Goal: Task Accomplishment & Management: Use online tool/utility

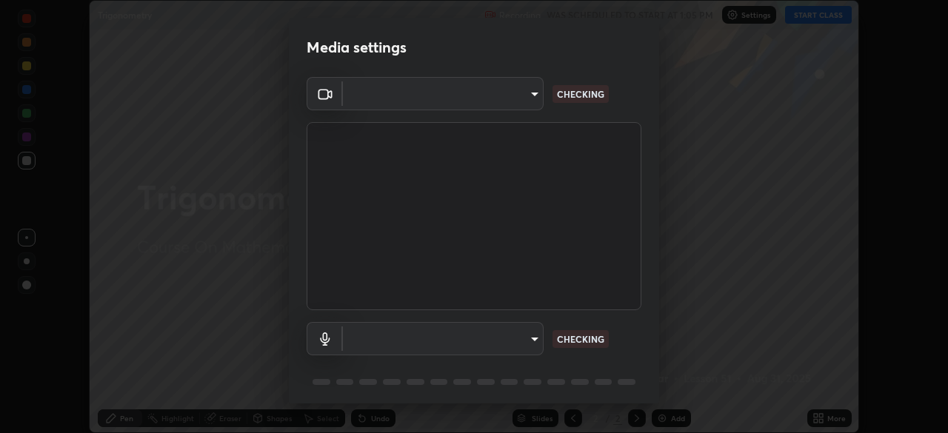
scroll to position [53, 0]
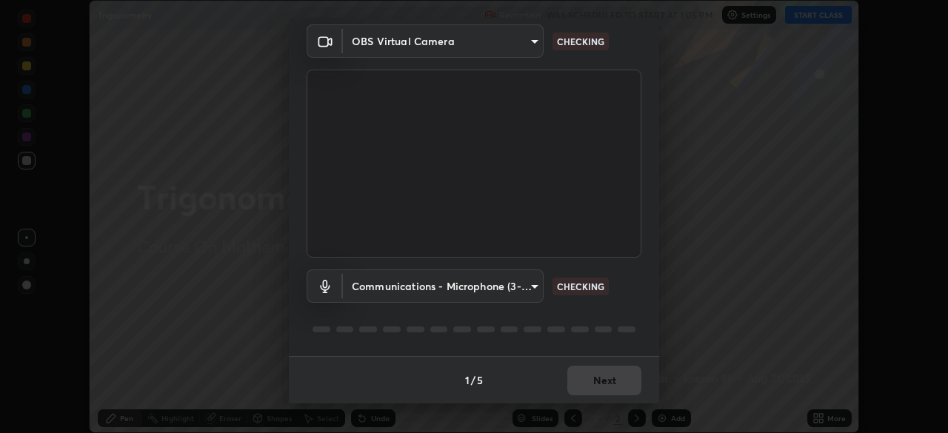
type input "5402053dac797fbd6203b9055fefd71c8703e877445e1219393e3e645ba4b0f2"
type input "communications"
click at [596, 378] on div "1 / 5 Next" at bounding box center [474, 379] width 370 height 47
click at [601, 377] on div "1 / 5 Next" at bounding box center [474, 379] width 370 height 47
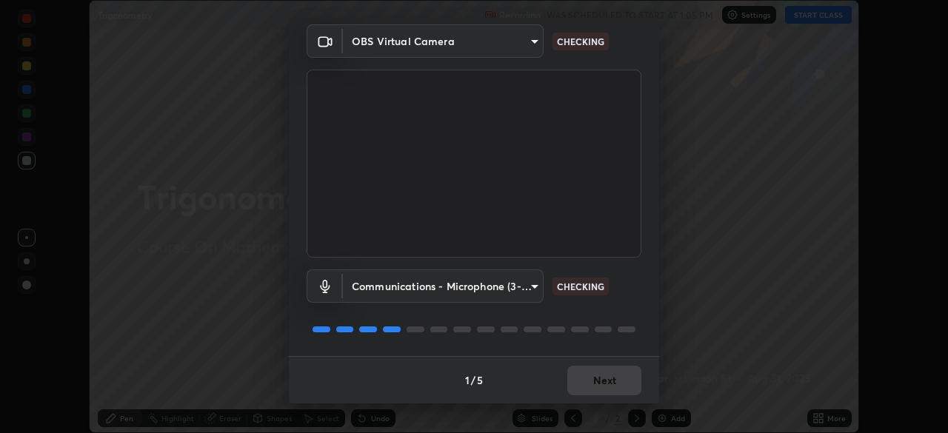
click at [601, 378] on div "1 / 5 Next" at bounding box center [474, 379] width 370 height 47
click at [528, 42] on body "Erase all Trigonometry Recording WAS SCHEDULED TO START AT 1:05 PM Settings STA…" at bounding box center [474, 216] width 948 height 433
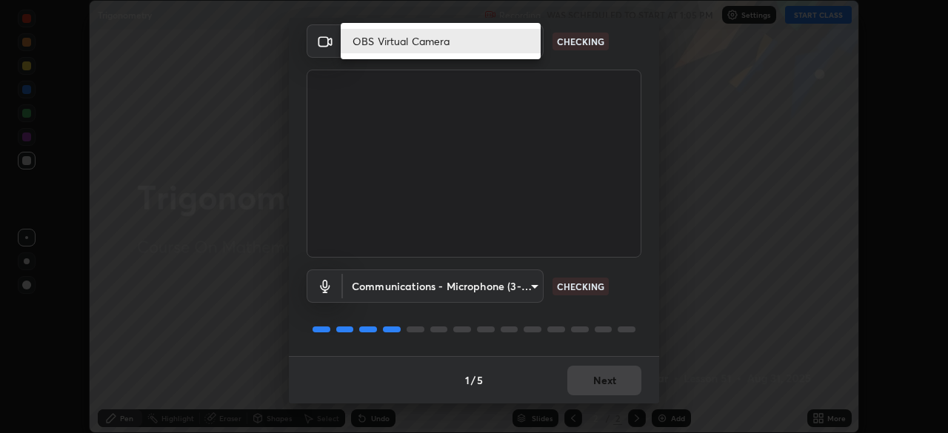
click at [527, 42] on li "OBS Virtual Camera" at bounding box center [441, 41] width 200 height 24
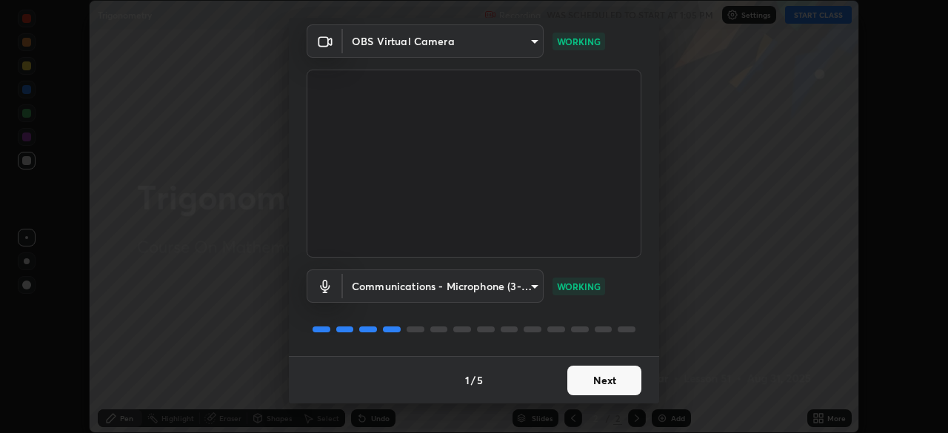
click at [590, 380] on button "Next" at bounding box center [604, 381] width 74 height 30
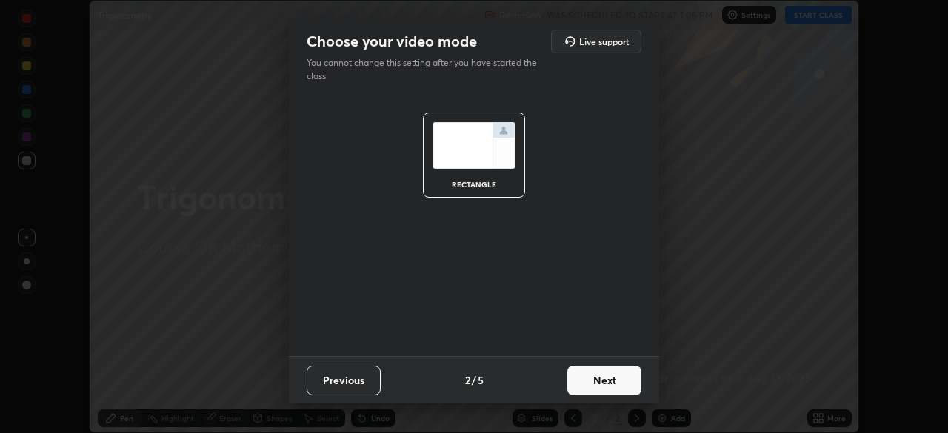
scroll to position [0, 0]
click at [590, 381] on button "Next" at bounding box center [604, 381] width 74 height 30
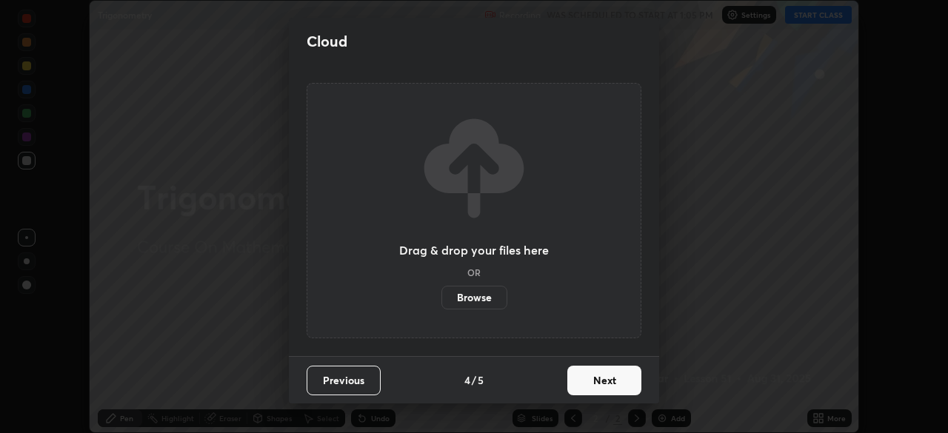
click at [596, 382] on button "Next" at bounding box center [604, 381] width 74 height 30
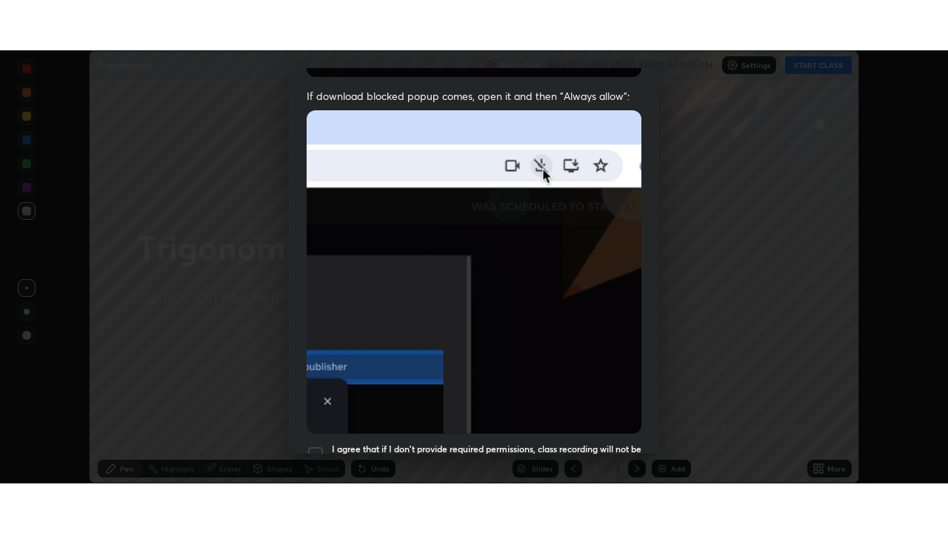
scroll to position [355, 0]
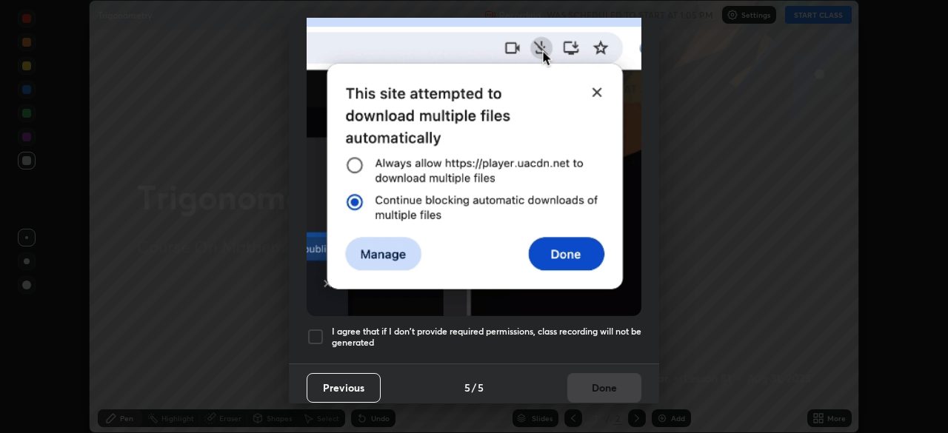
click at [320, 331] on div at bounding box center [316, 337] width 18 height 18
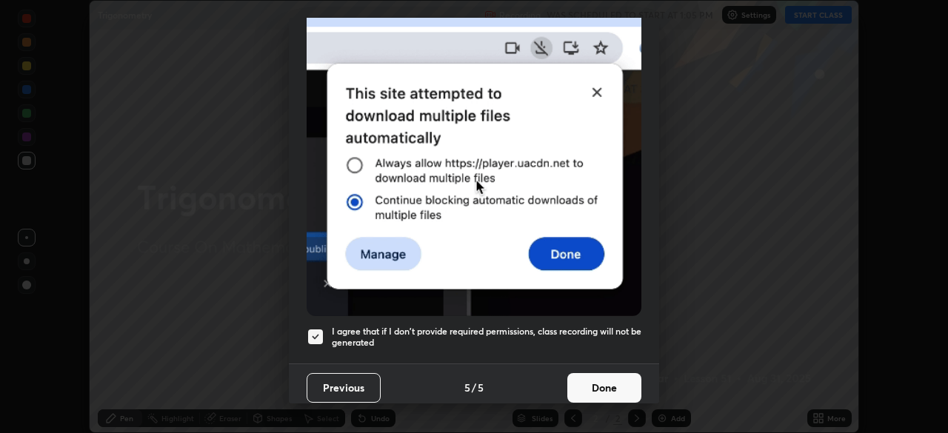
click at [592, 382] on button "Done" at bounding box center [604, 388] width 74 height 30
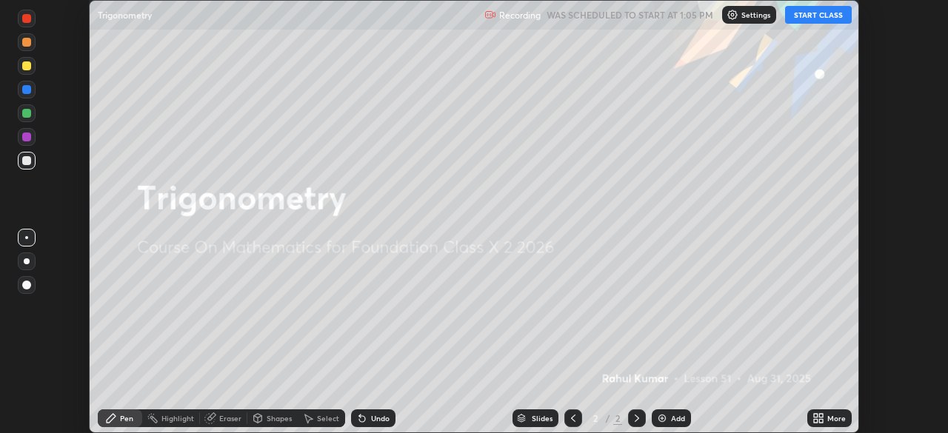
click at [822, 16] on button "START CLASS" at bounding box center [818, 15] width 67 height 18
click at [831, 419] on div "More" at bounding box center [836, 418] width 19 height 7
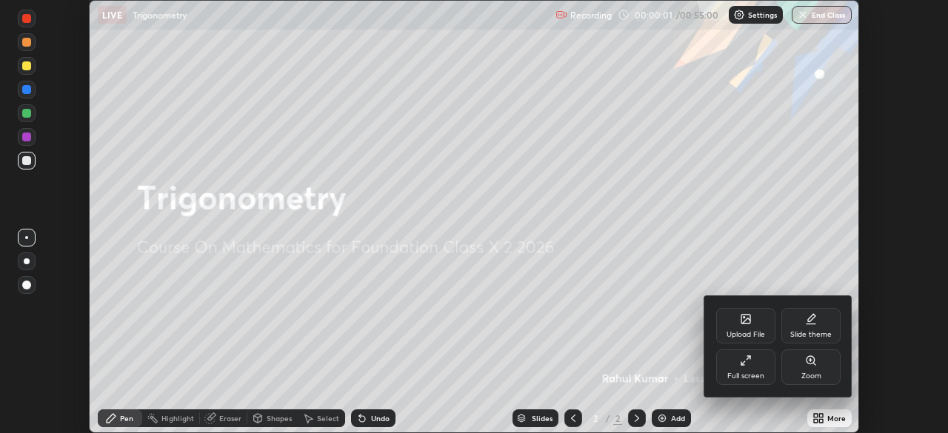
click at [747, 361] on icon at bounding box center [746, 361] width 12 height 12
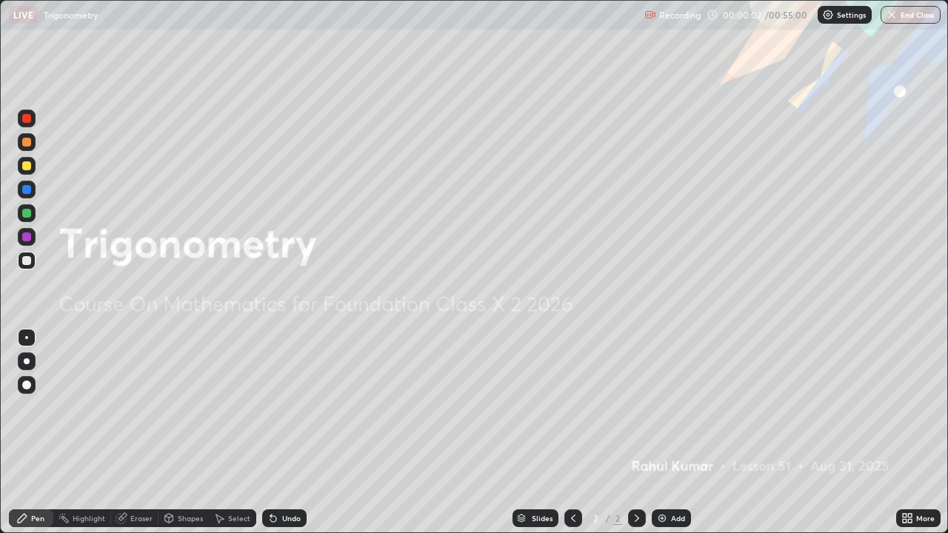
scroll to position [533, 948]
click at [668, 433] on div "Add" at bounding box center [671, 519] width 39 height 18
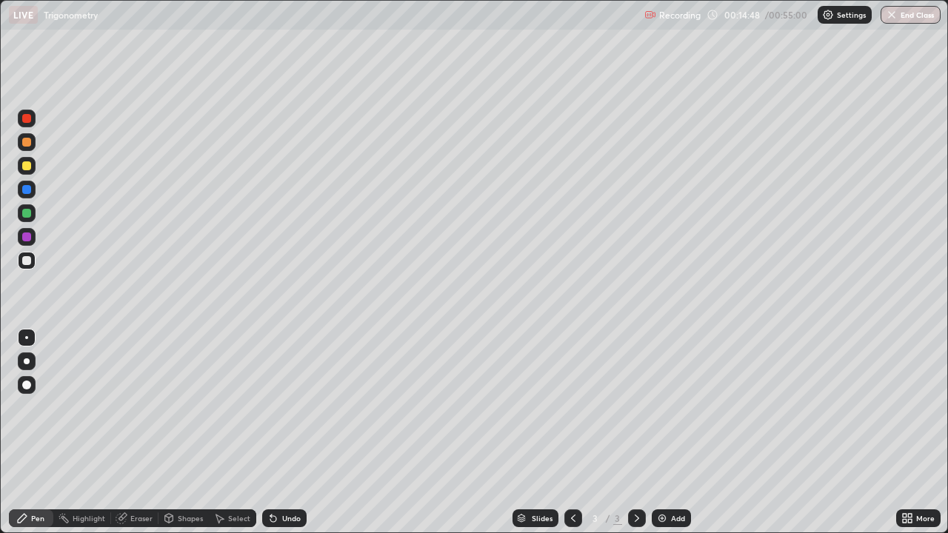
click at [27, 166] on div at bounding box center [26, 165] width 9 height 9
click at [143, 433] on div "Eraser" at bounding box center [141, 518] width 22 height 7
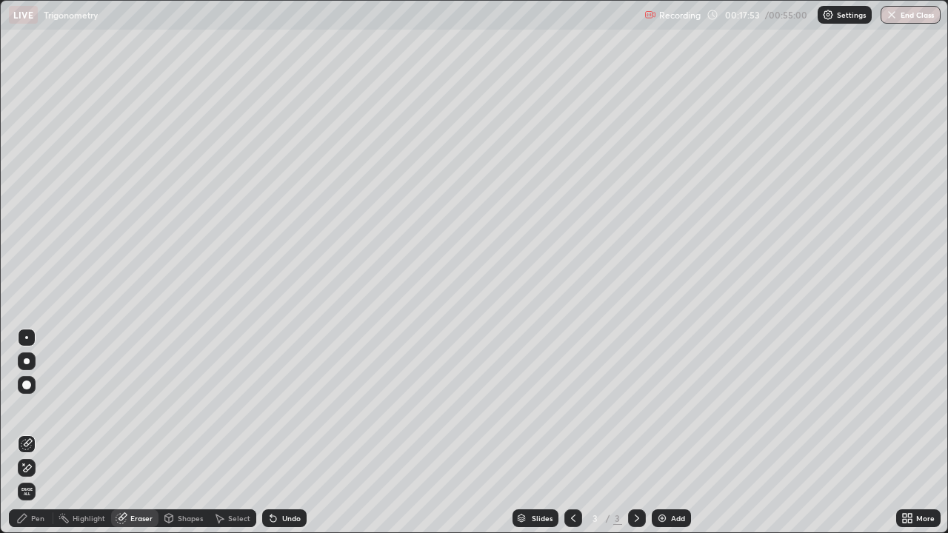
click at [36, 433] on div "Pen" at bounding box center [37, 518] width 13 height 7
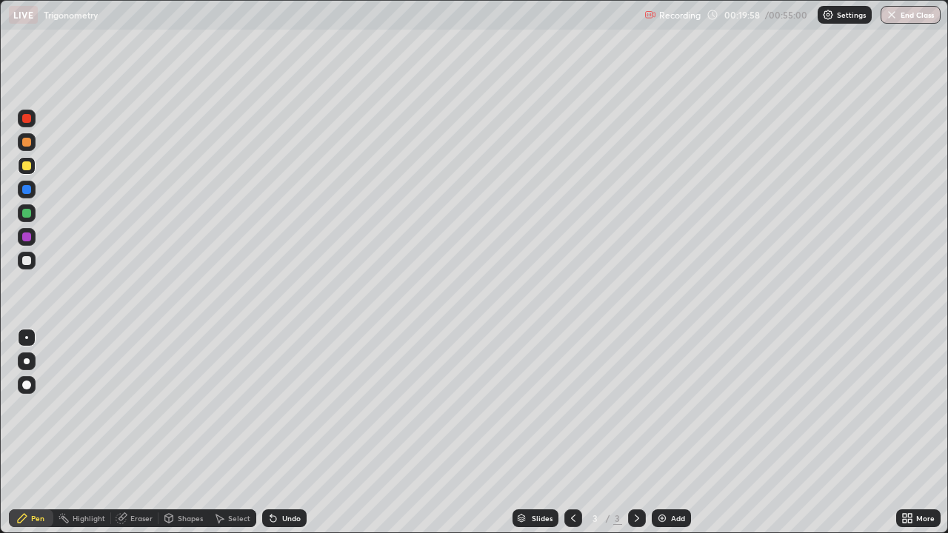
click at [125, 433] on icon at bounding box center [122, 519] width 12 height 12
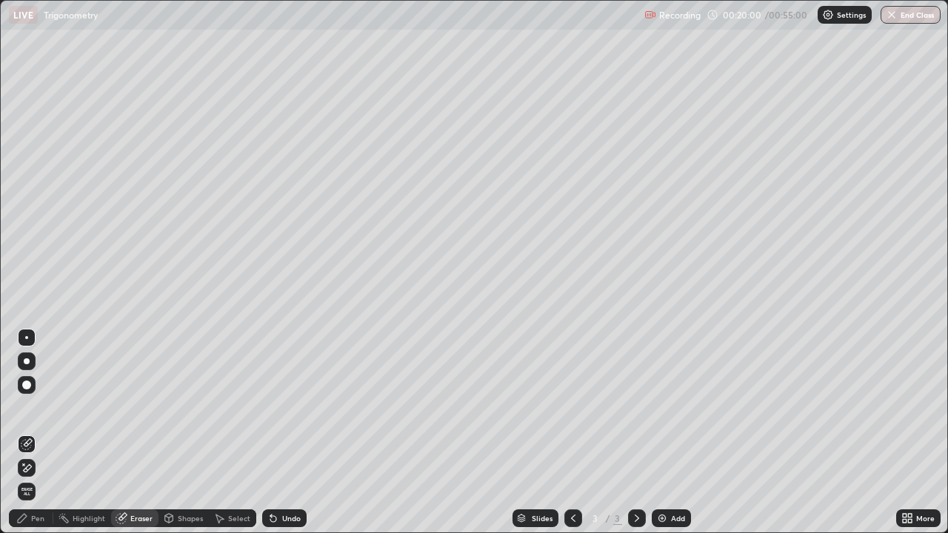
click at [34, 433] on div "Pen" at bounding box center [37, 518] width 13 height 7
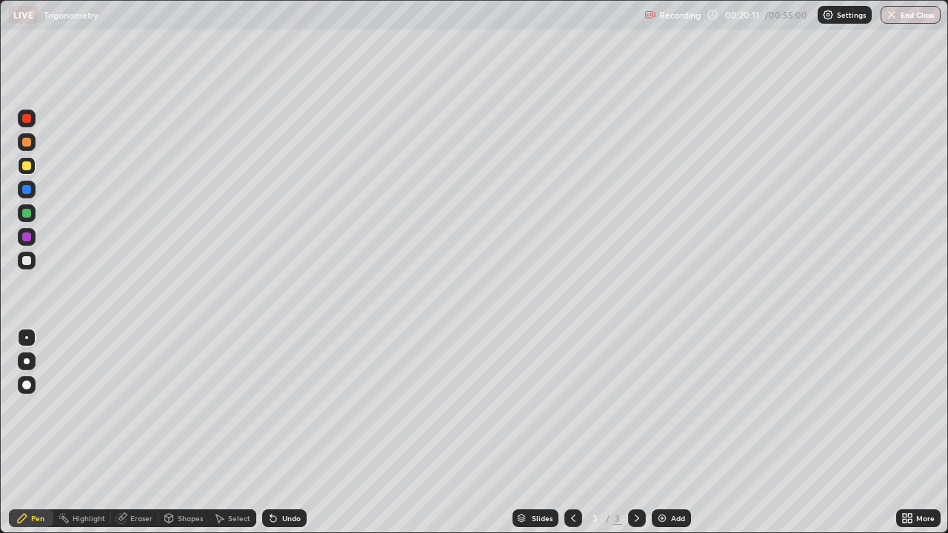
click at [25, 260] on div at bounding box center [26, 260] width 9 height 9
click at [279, 433] on div "Undo" at bounding box center [284, 519] width 44 height 18
click at [284, 433] on div "Undo" at bounding box center [291, 518] width 19 height 7
click at [283, 433] on div "Undo" at bounding box center [291, 518] width 19 height 7
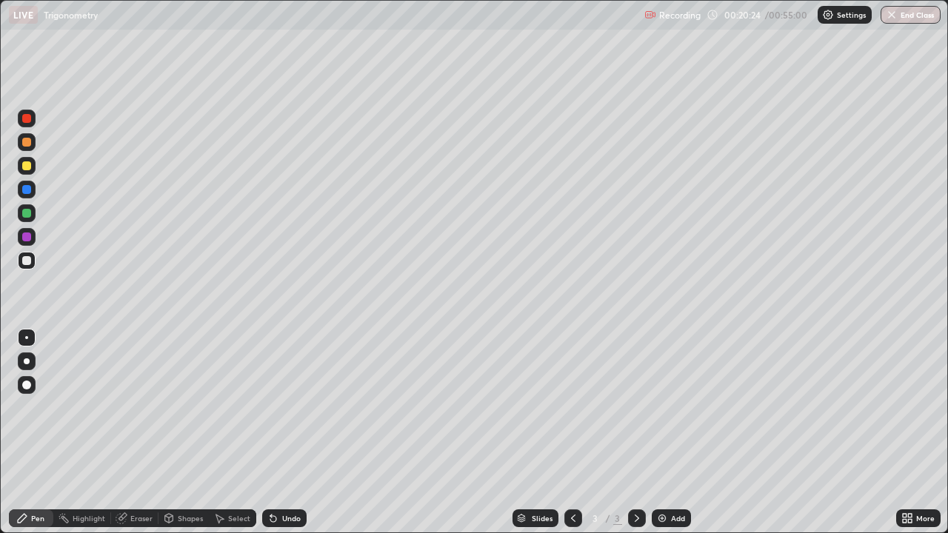
click at [283, 433] on div "Undo" at bounding box center [284, 519] width 44 height 18
click at [281, 433] on div "Undo" at bounding box center [284, 519] width 44 height 18
click at [141, 433] on div "Eraser" at bounding box center [134, 519] width 47 height 18
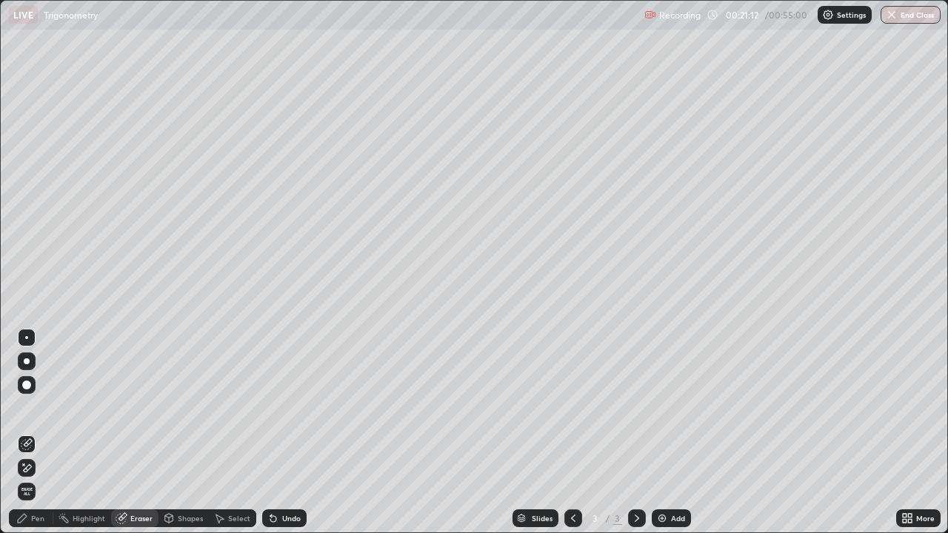
click at [36, 433] on div "Pen" at bounding box center [31, 519] width 44 height 18
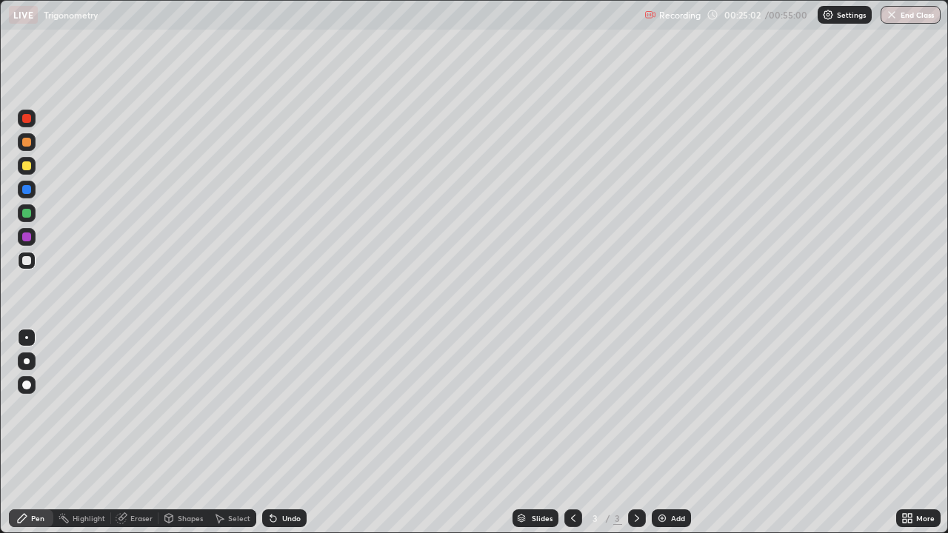
click at [32, 172] on div at bounding box center [27, 166] width 18 height 18
click at [282, 433] on div "Undo" at bounding box center [291, 518] width 19 height 7
click at [284, 433] on div "Undo" at bounding box center [291, 518] width 19 height 7
click at [665, 433] on img at bounding box center [662, 519] width 12 height 12
click at [26, 261] on div at bounding box center [26, 260] width 9 height 9
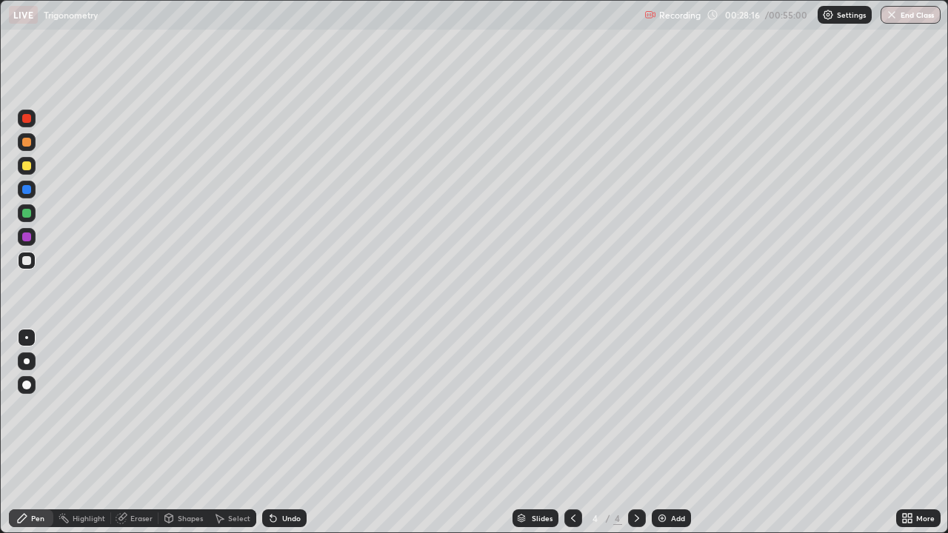
click at [27, 167] on div at bounding box center [26, 165] width 9 height 9
click at [26, 261] on div at bounding box center [26, 260] width 9 height 9
click at [289, 433] on div "Undo" at bounding box center [291, 518] width 19 height 7
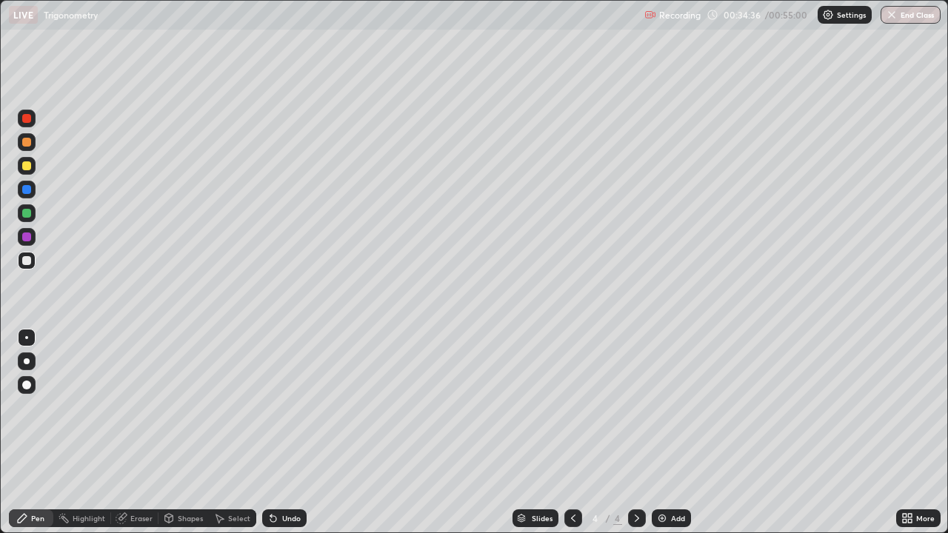
click at [287, 433] on div "Undo" at bounding box center [284, 519] width 44 height 18
click at [286, 433] on div "Undo" at bounding box center [284, 519] width 44 height 18
click at [287, 433] on div "Undo" at bounding box center [291, 518] width 19 height 7
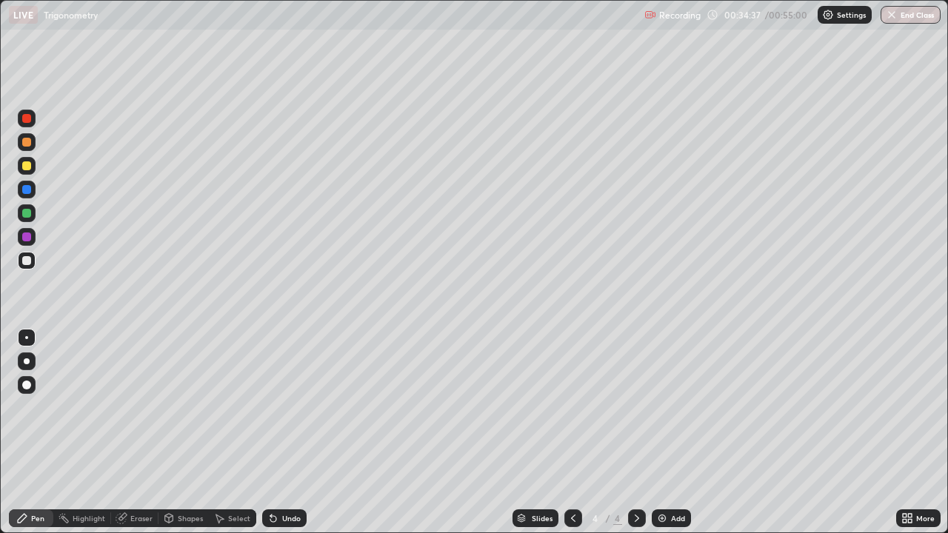
click at [284, 433] on div "Undo" at bounding box center [284, 519] width 44 height 18
click at [287, 433] on div "Undo" at bounding box center [284, 519] width 44 height 18
click at [667, 433] on div "Add" at bounding box center [671, 519] width 39 height 18
click at [29, 163] on div at bounding box center [26, 165] width 9 height 9
click at [24, 262] on div at bounding box center [26, 260] width 9 height 9
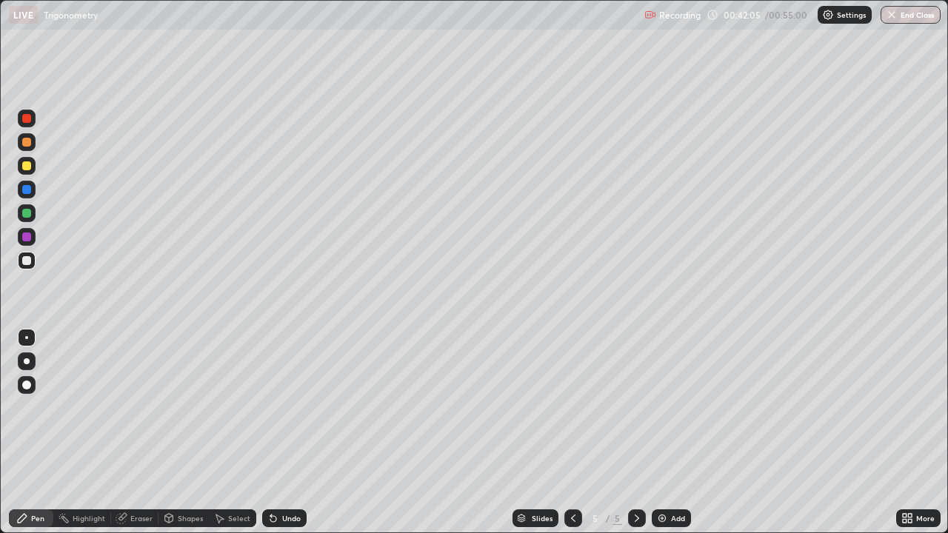
click at [270, 433] on icon at bounding box center [270, 515] width 1 height 1
click at [279, 433] on div "Undo" at bounding box center [284, 519] width 44 height 18
click at [665, 433] on img at bounding box center [662, 519] width 12 height 12
click at [33, 167] on div at bounding box center [27, 166] width 18 height 18
click at [24, 262] on div at bounding box center [26, 260] width 9 height 9
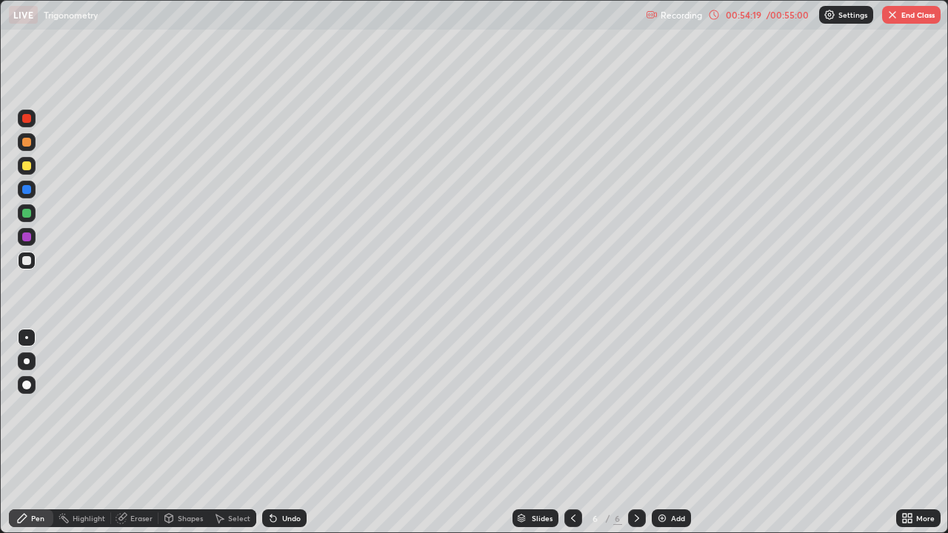
click at [282, 433] on div "Undo" at bounding box center [291, 518] width 19 height 7
click at [279, 433] on div "Undo" at bounding box center [284, 519] width 44 height 18
click at [277, 433] on icon at bounding box center [273, 519] width 12 height 12
click at [283, 433] on div "Undo" at bounding box center [284, 519] width 44 height 18
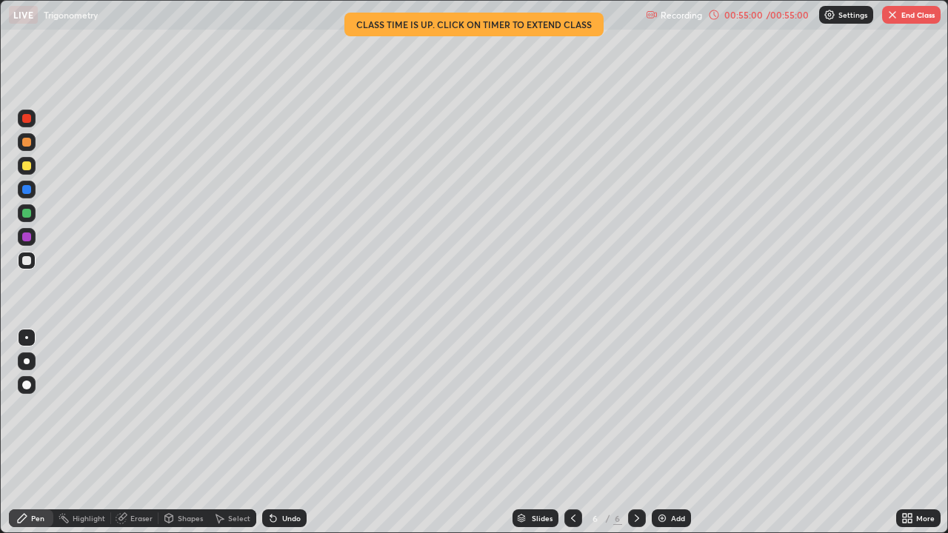
click at [285, 433] on div "Undo" at bounding box center [284, 519] width 44 height 18
click at [904, 17] on button "End Class" at bounding box center [911, 15] width 59 height 18
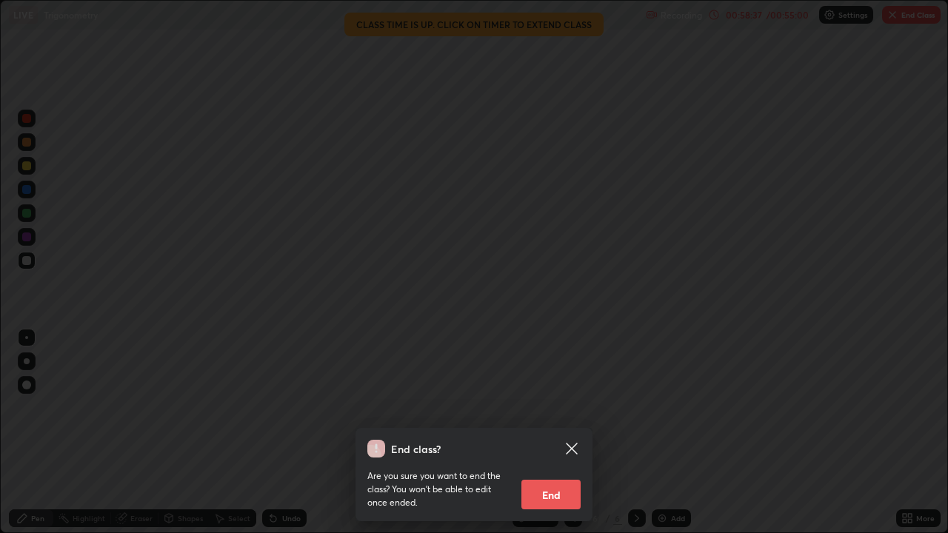
click at [557, 433] on button "End" at bounding box center [550, 495] width 59 height 30
